Goal: Information Seeking & Learning: Learn about a topic

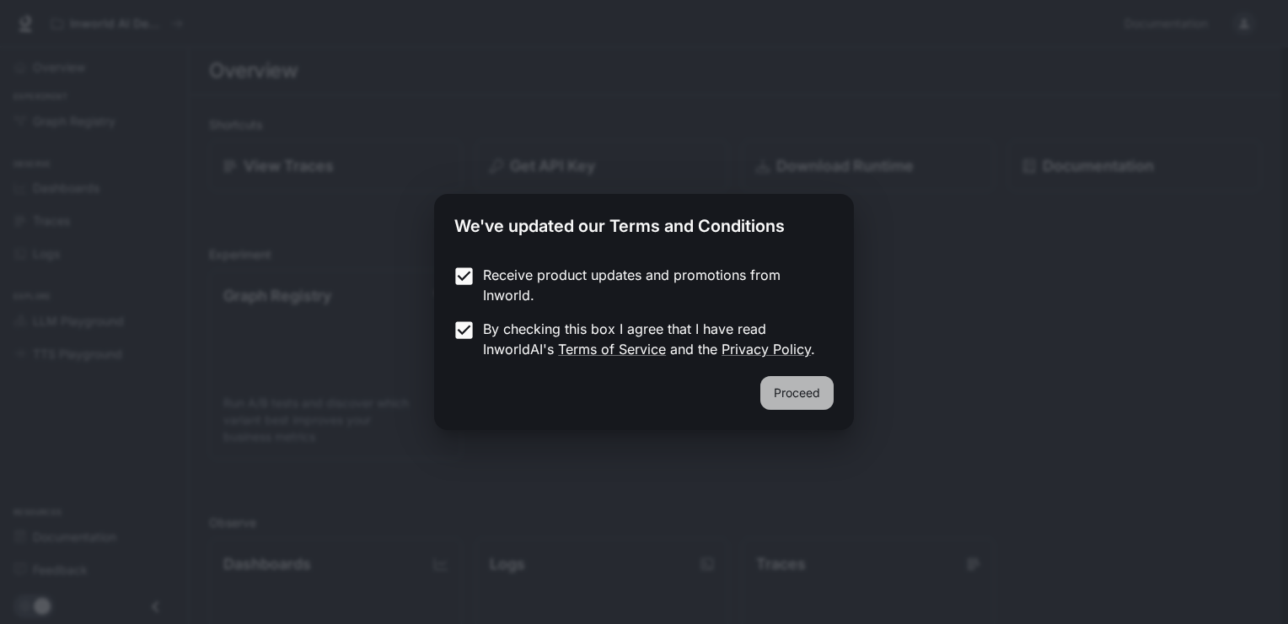
click at [786, 394] on button "Proceed" at bounding box center [796, 393] width 73 height 34
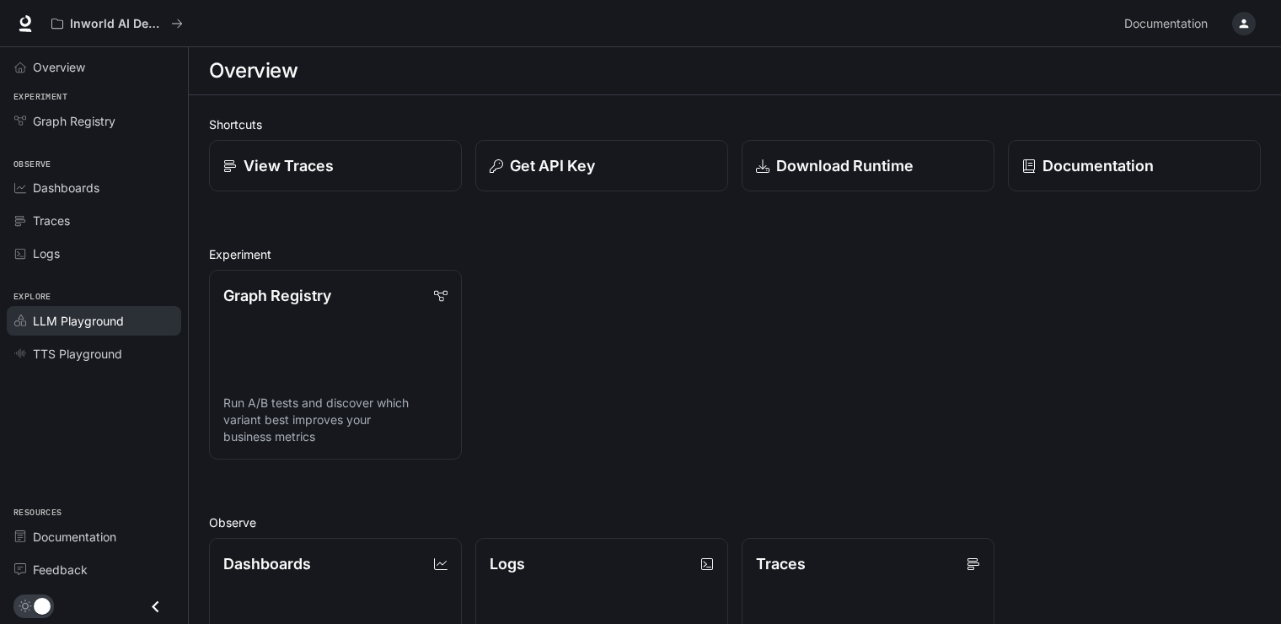
click at [110, 320] on span "LLM Playground" at bounding box center [78, 321] width 91 height 18
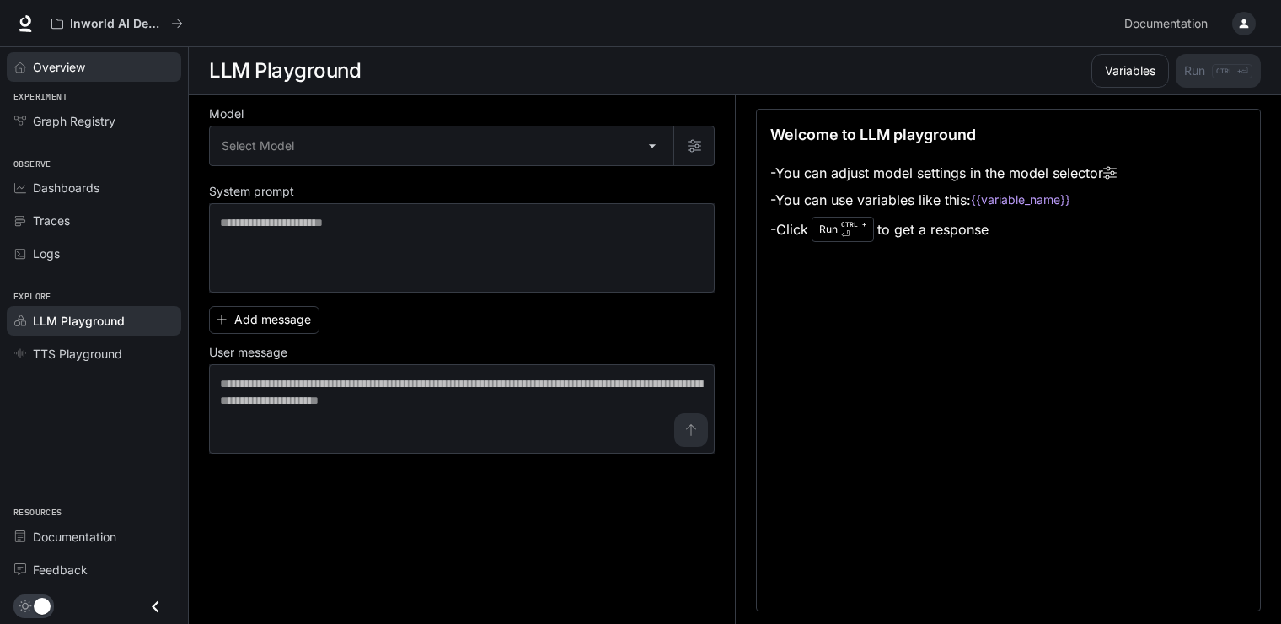
click at [99, 67] on div "Overview" at bounding box center [103, 67] width 141 height 18
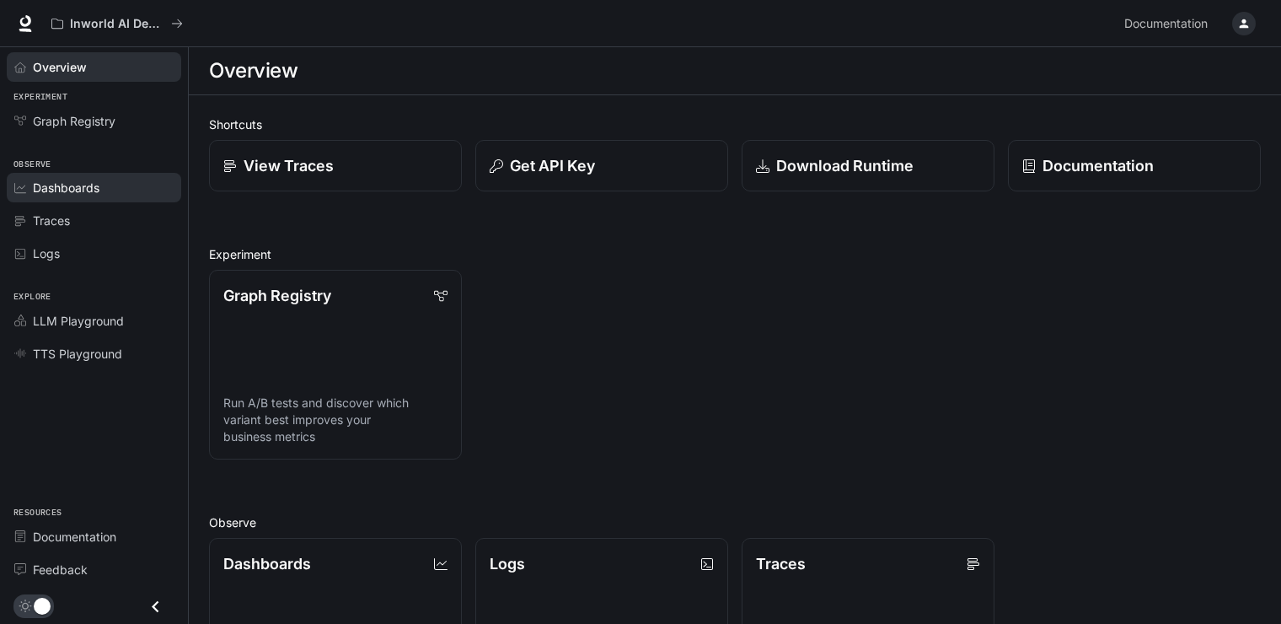
click at [135, 191] on div "Dashboards" at bounding box center [103, 188] width 141 height 18
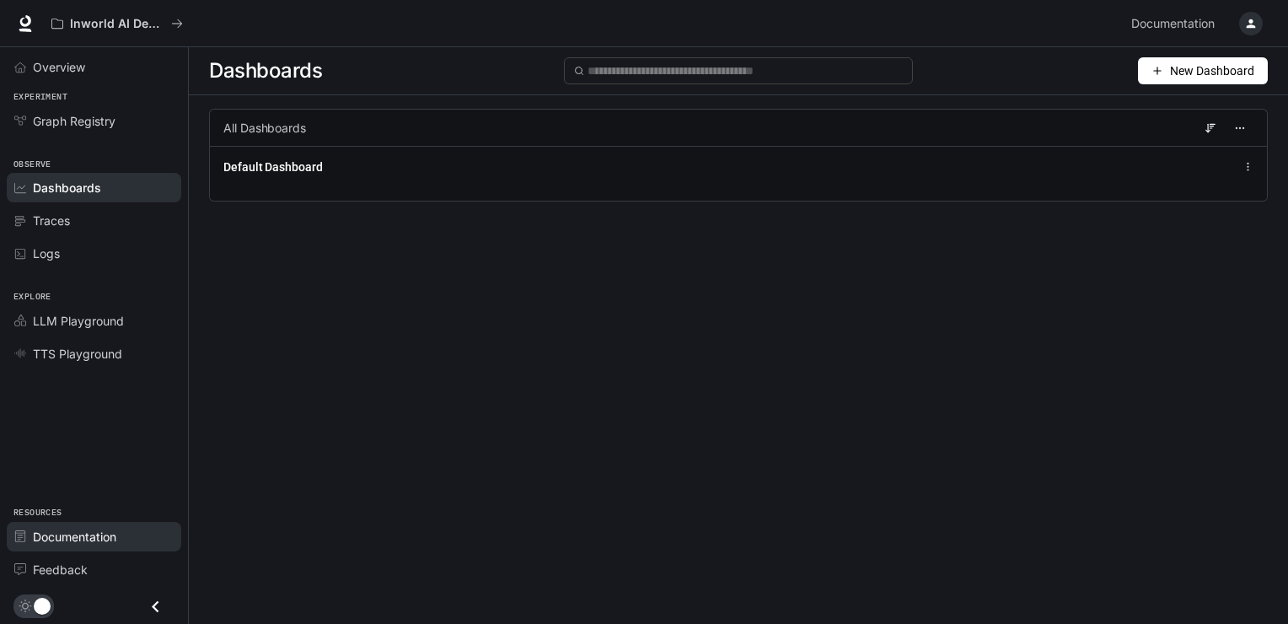
click at [103, 539] on span "Documentation" at bounding box center [74, 537] width 83 height 18
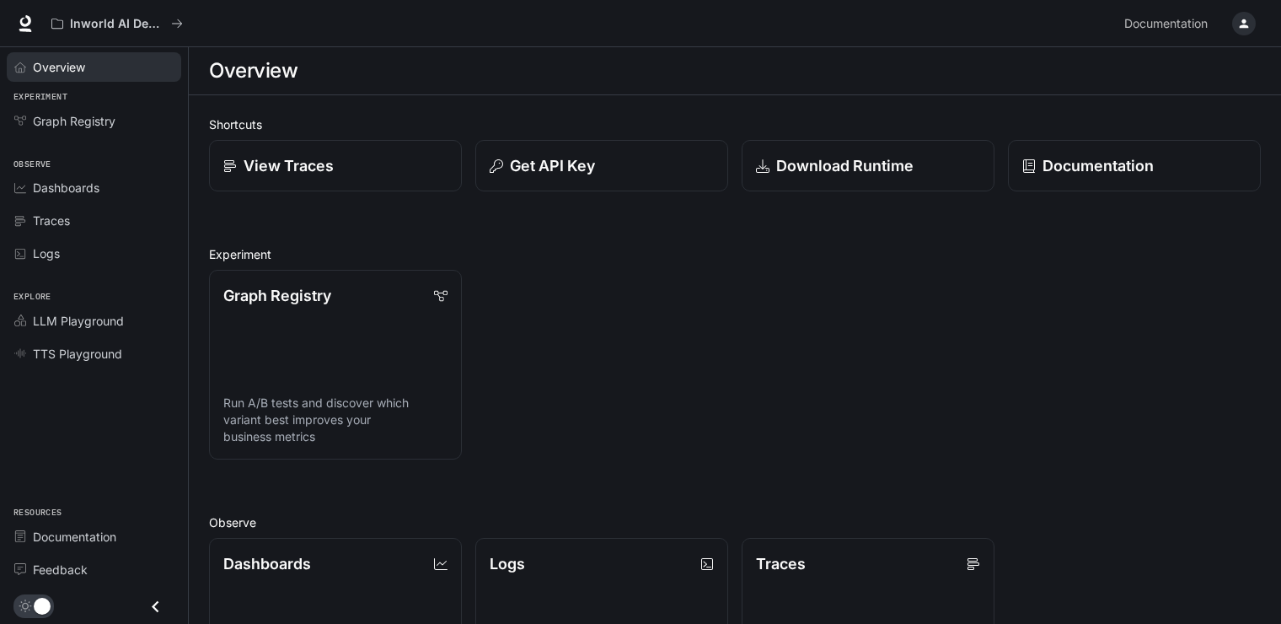
click at [88, 67] on div "Overview" at bounding box center [103, 67] width 141 height 18
